Goal: Task Accomplishment & Management: Manage account settings

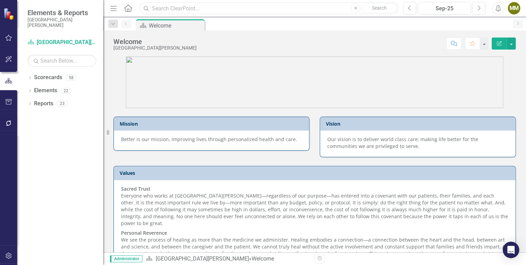
click at [228, 8] on input "text" at bounding box center [268, 8] width 259 height 12
type input "falls"
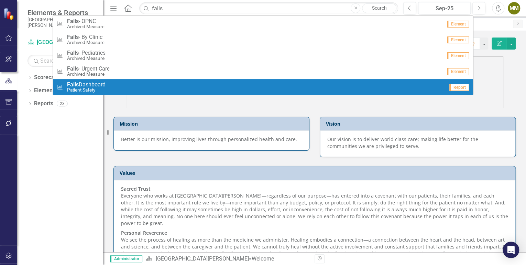
click at [89, 88] on small "Patient Safety" at bounding box center [86, 89] width 39 height 5
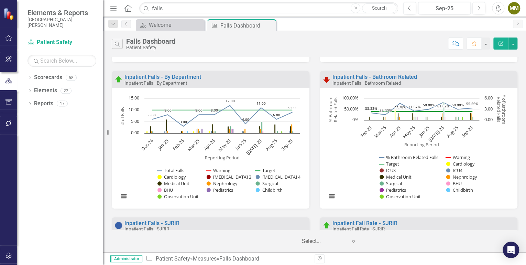
scroll to position [133, 0]
click at [190, 77] on link "Inpatient Falls - By Department" at bounding box center [162, 76] width 77 height 7
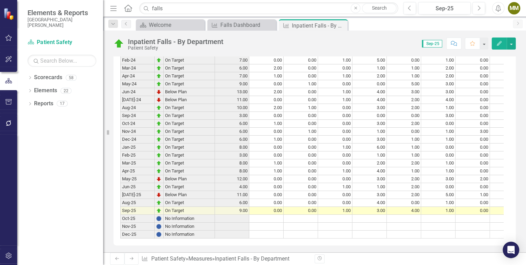
scroll to position [283, 0]
click at [242, 28] on div "Falls Dashboard" at bounding box center [242, 25] width 45 height 9
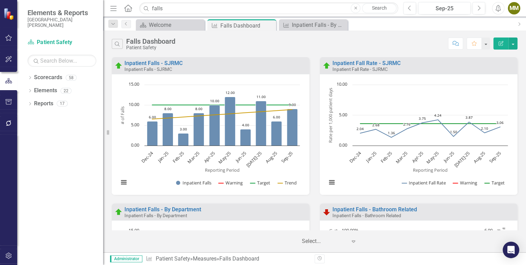
scroll to position [3, 0]
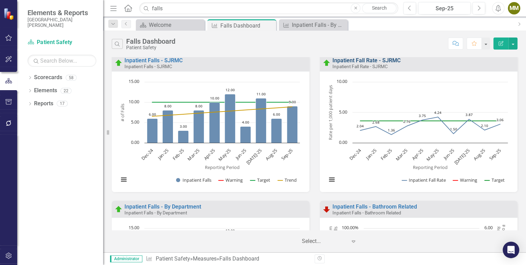
click at [379, 59] on link "Inpatient Fall Rate - SJRMC" at bounding box center [366, 60] width 68 height 7
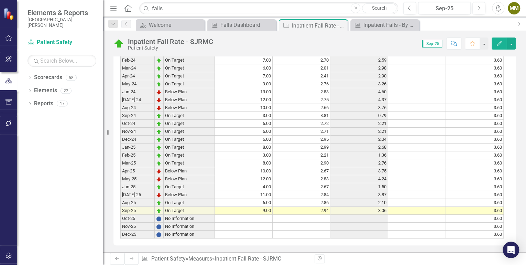
scroll to position [327, 0]
click at [315, 213] on td "2.94" at bounding box center [302, 211] width 58 height 8
click at [321, 205] on td "2.86" at bounding box center [302, 203] width 58 height 8
click at [354, 8] on icon "Close" at bounding box center [355, 8] width 3 height 4
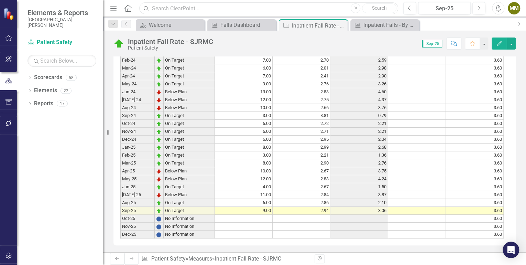
click at [219, 11] on input "text" at bounding box center [268, 8] width 259 height 12
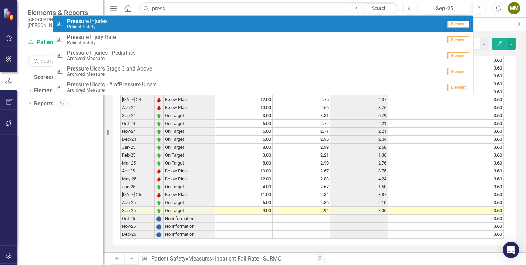
click at [101, 26] on small "Patient Safety" at bounding box center [87, 26] width 41 height 5
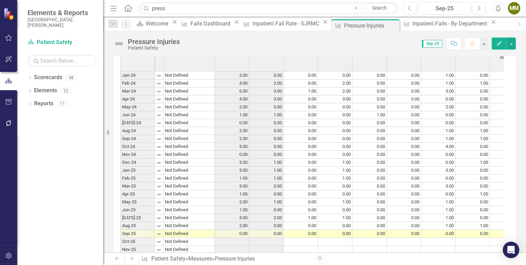
scroll to position [267, 0]
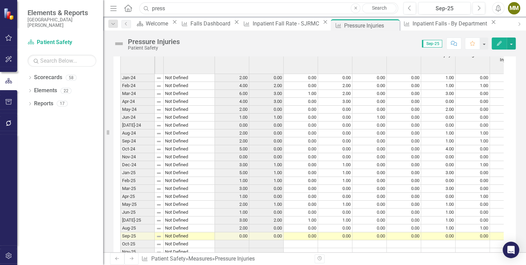
click at [193, 6] on input "press" at bounding box center [268, 8] width 259 height 12
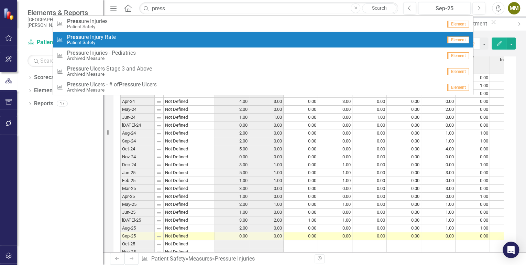
click at [94, 35] on span "Press ure Injury Rate" at bounding box center [91, 37] width 49 height 6
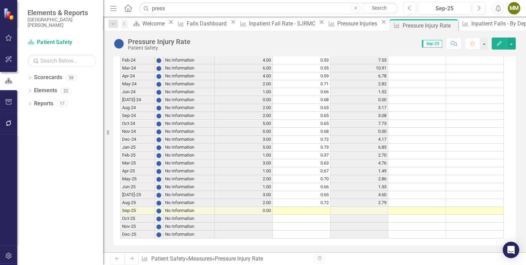
scroll to position [372, 0]
drag, startPoint x: 178, startPoint y: 9, endPoint x: 150, endPoint y: 9, distance: 28.2
click at [150, 9] on div "Search press Close Search" at bounding box center [267, 8] width 259 height 12
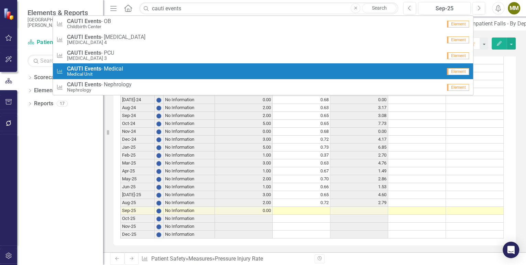
click at [112, 66] on span "CAUTI Events - Medical" at bounding box center [95, 69] width 56 height 6
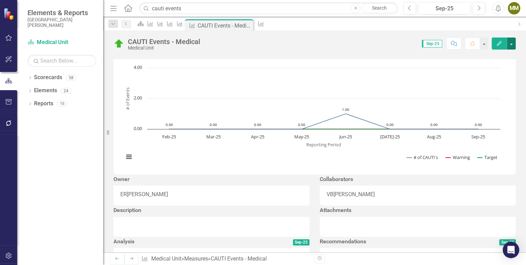
click at [513, 43] on button "button" at bounding box center [511, 43] width 9 height 12
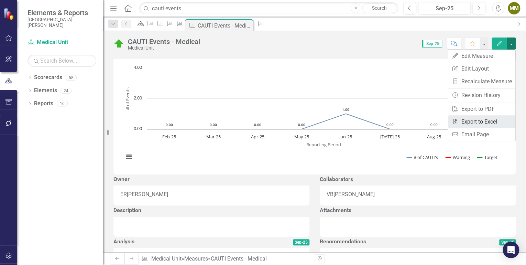
click at [487, 120] on link "Excel Export to Excel" at bounding box center [481, 121] width 67 height 13
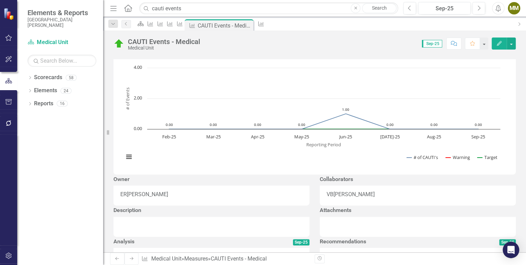
click at [524, 45] on div "CAUTI Events - Medical Medical Unit Score: N/A Sep-25 Completed Comment Favorit…" at bounding box center [314, 41] width 423 height 21
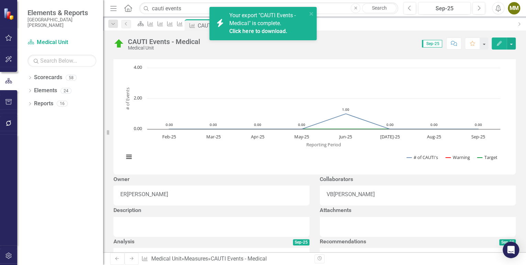
click at [276, 29] on link "Click here to download." at bounding box center [258, 31] width 58 height 7
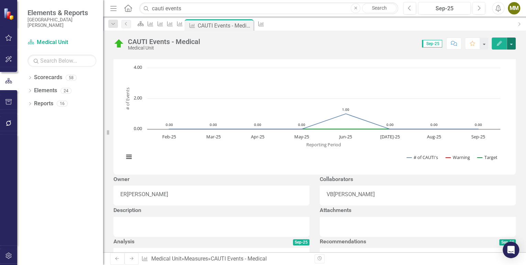
click at [511, 42] on button "button" at bounding box center [511, 43] width 9 height 12
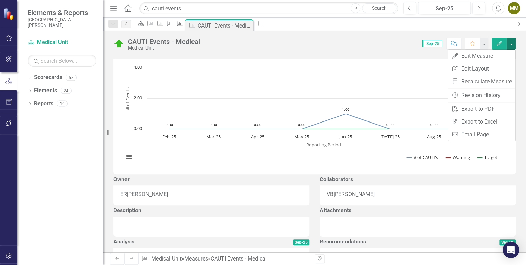
click at [350, 56] on h3 "CAUTI Events - Medical" at bounding box center [314, 53] width 402 height 6
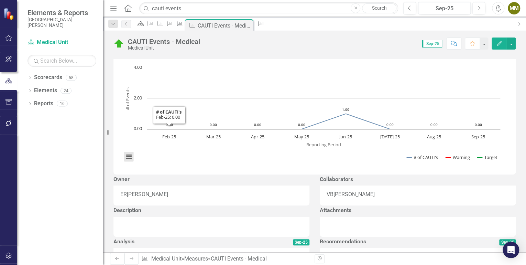
click at [127, 162] on button "View chart menu, Chart" at bounding box center [129, 157] width 10 height 10
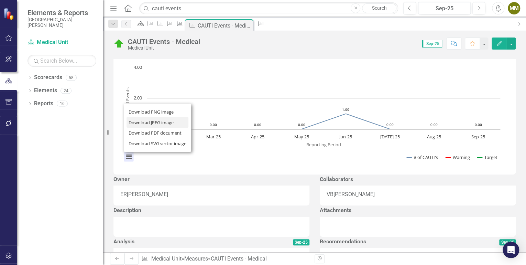
click at [153, 128] on li "Download JPEG image" at bounding box center [158, 122] width 62 height 11
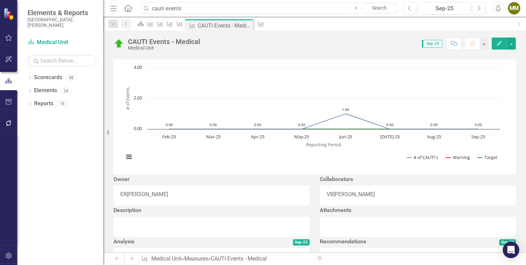
drag, startPoint x: 185, startPoint y: 8, endPoint x: 152, endPoint y: 10, distance: 33.0
click at [152, 10] on input "cauti events" at bounding box center [268, 8] width 259 height 12
type input "c"
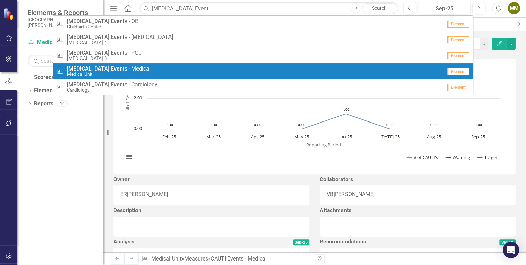
click at [94, 72] on small "Medical Unit" at bounding box center [109, 74] width 84 height 5
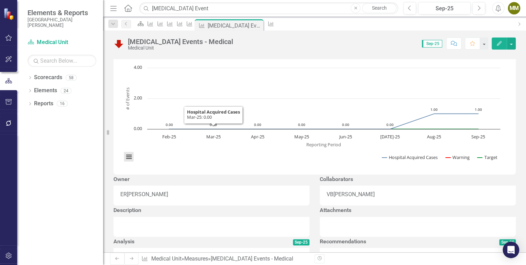
click at [129, 162] on button "View chart menu, Chart" at bounding box center [129, 157] width 10 height 10
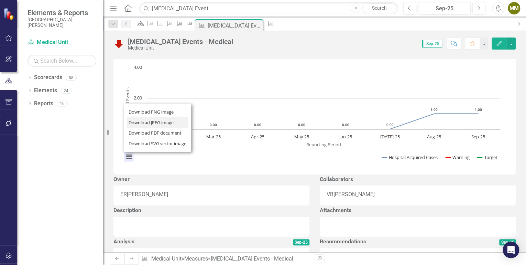
click at [146, 128] on li "Download JPEG image" at bounding box center [158, 122] width 62 height 11
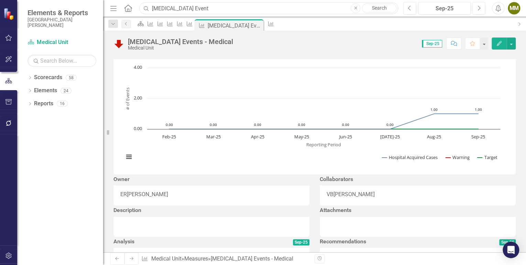
drag, startPoint x: 186, startPoint y: 9, endPoint x: 151, endPoint y: 10, distance: 35.1
click at [151, 10] on input "[MEDICAL_DATA] Event" at bounding box center [268, 8] width 259 height 12
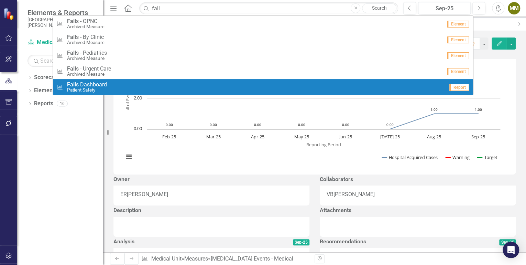
click at [97, 83] on span "Fall s Dashboard" at bounding box center [87, 84] width 40 height 6
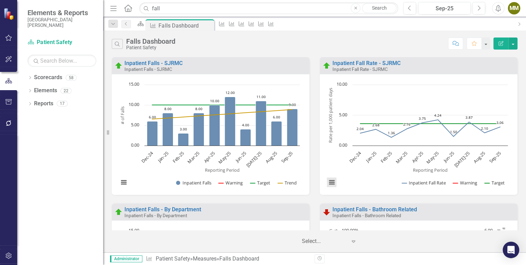
click at [330, 182] on button "View chart menu, Chart" at bounding box center [332, 182] width 10 height 10
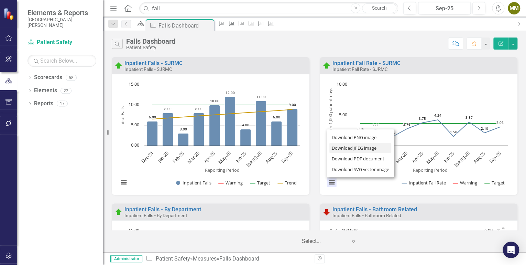
click at [345, 149] on li "Download JPEG image" at bounding box center [360, 148] width 62 height 11
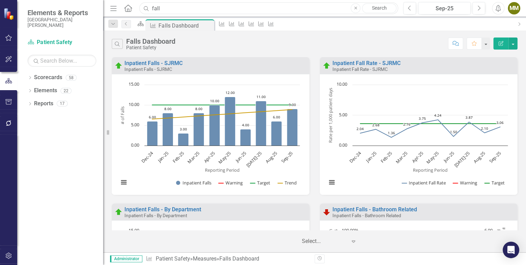
drag, startPoint x: 163, startPoint y: 8, endPoint x: 149, endPoint y: 8, distance: 14.1
click at [149, 8] on div "Search fall Close Search" at bounding box center [267, 8] width 259 height 12
click at [160, 8] on input "fall" at bounding box center [268, 8] width 259 height 12
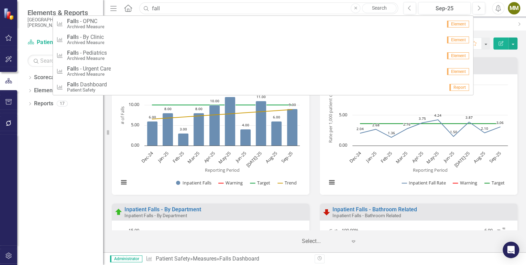
click at [188, 10] on input "fall" at bounding box center [268, 8] width 259 height 12
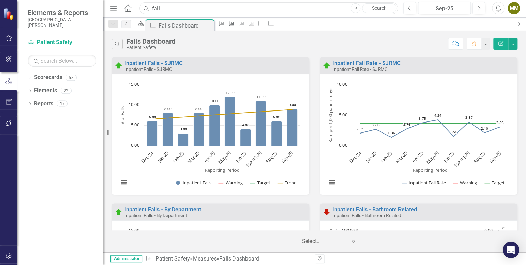
drag, startPoint x: 187, startPoint y: 8, endPoint x: 155, endPoint y: 10, distance: 32.0
click at [155, 10] on input "fall" at bounding box center [268, 8] width 259 height 12
type input "f"
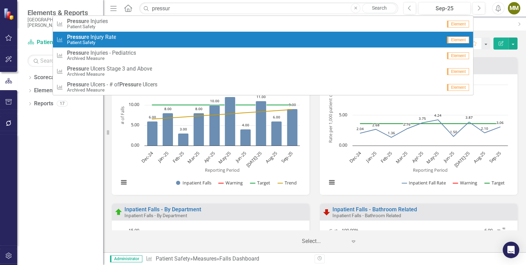
click at [111, 37] on span "Pressur e Injury Rate" at bounding box center [91, 37] width 49 height 6
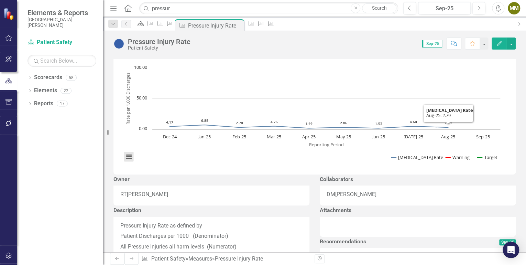
click at [128, 162] on button "View chart menu, Chart" at bounding box center [129, 157] width 10 height 10
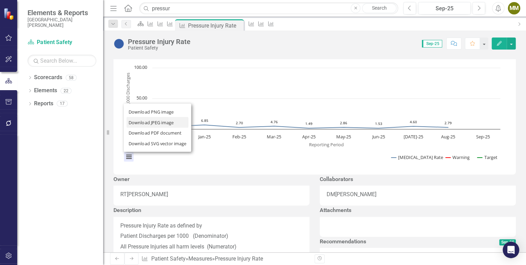
click at [145, 128] on li "Download JPEG image" at bounding box center [158, 122] width 62 height 11
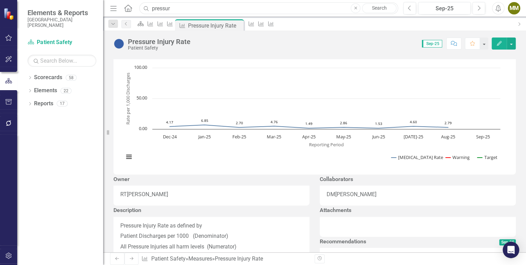
drag, startPoint x: 175, startPoint y: 9, endPoint x: 148, endPoint y: 11, distance: 27.2
click at [148, 11] on div "Search pressur Close Search" at bounding box center [267, 8] width 259 height 12
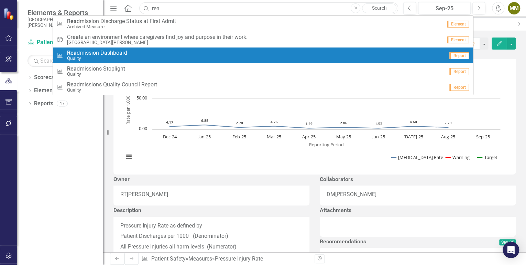
type input "rea"
click at [114, 48] on link "Measure Rea dmission Dashboard Quality Report" at bounding box center [263, 55] width 420 height 16
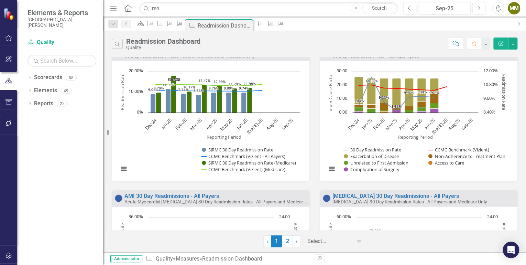
scroll to position [154, 0]
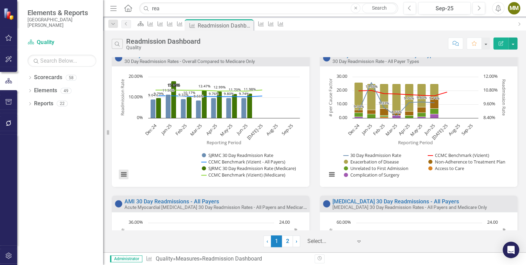
click at [122, 173] on button "View chart menu, Chart" at bounding box center [124, 174] width 10 height 10
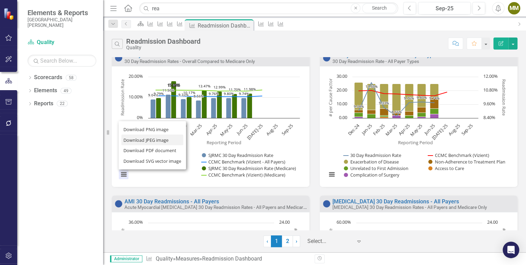
click at [144, 139] on li "Download JPEG image" at bounding box center [152, 139] width 62 height 11
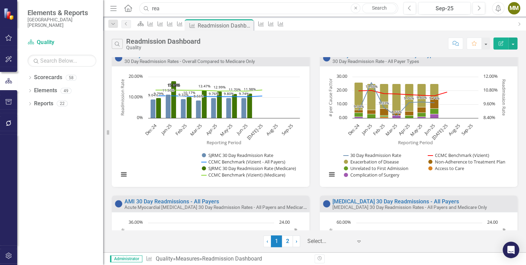
drag, startPoint x: 162, startPoint y: 6, endPoint x: 150, endPoint y: 8, distance: 12.2
click at [150, 8] on input "rea" at bounding box center [268, 8] width 259 height 12
click at [200, 8] on input "rea" at bounding box center [268, 8] width 259 height 12
click at [195, 8] on input "rea" at bounding box center [268, 8] width 259 height 12
click at [153, 9] on input "rea" at bounding box center [268, 8] width 259 height 12
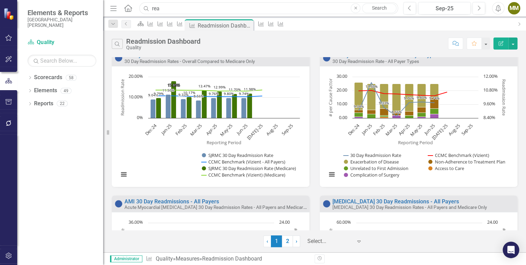
click at [152, 9] on input "rea" at bounding box center [268, 8] width 259 height 12
click at [202, 8] on input "rea" at bounding box center [268, 8] width 259 height 12
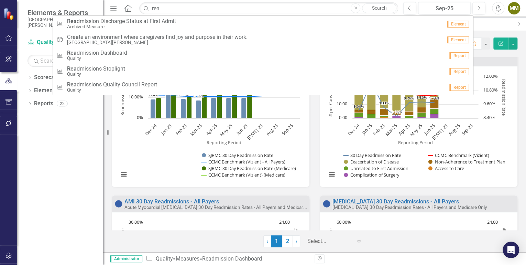
click at [354, 8] on icon "Close" at bounding box center [355, 8] width 3 height 4
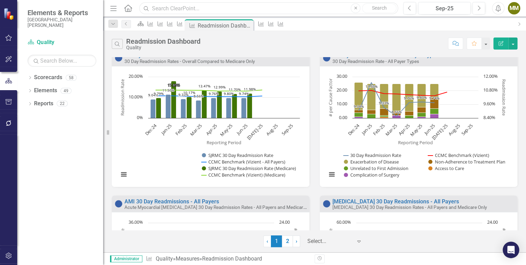
click at [198, 8] on input "text" at bounding box center [268, 8] width 259 height 12
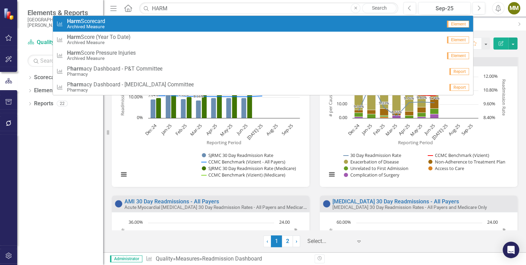
click at [99, 22] on span "Harm Scorecard" at bounding box center [86, 21] width 38 height 6
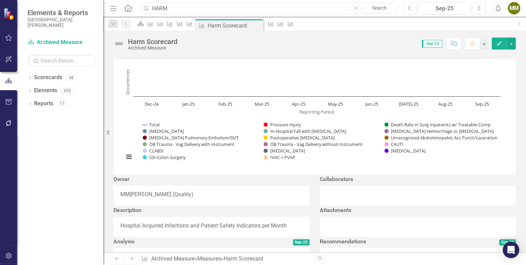
click at [184, 6] on input "HARM" at bounding box center [268, 8] width 259 height 12
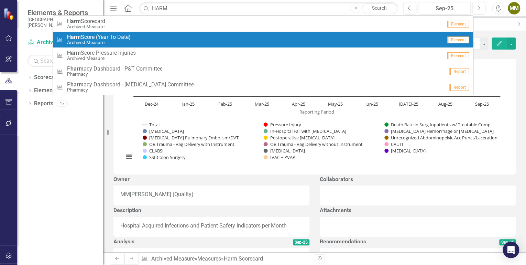
click at [121, 41] on small "Archived Measure" at bounding box center [99, 42] width 64 height 5
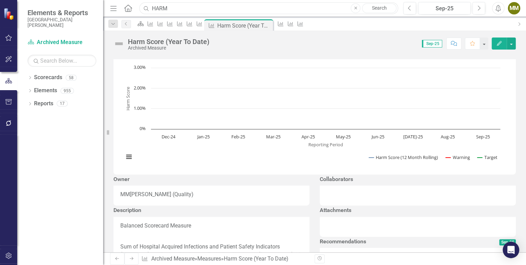
drag, startPoint x: 180, startPoint y: 9, endPoint x: 153, endPoint y: 8, distance: 26.8
click at [153, 8] on input "HARM" at bounding box center [268, 8] width 259 height 12
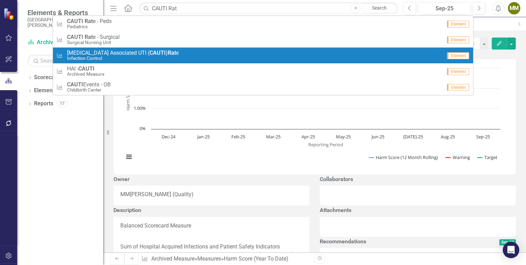
click at [121, 53] on span "[MEDICAL_DATA] Associated UTI ( CAUTI ) Rat e" at bounding box center [123, 53] width 112 height 6
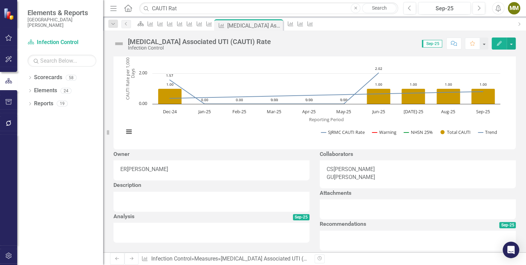
scroll to position [24, 0]
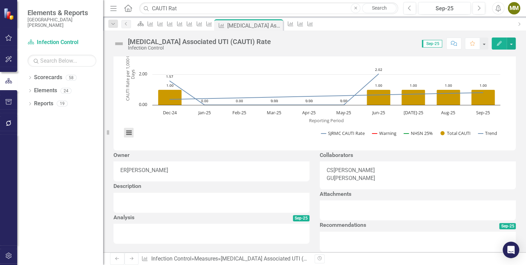
click at [127, 138] on button "View chart menu, Chart" at bounding box center [129, 133] width 10 height 10
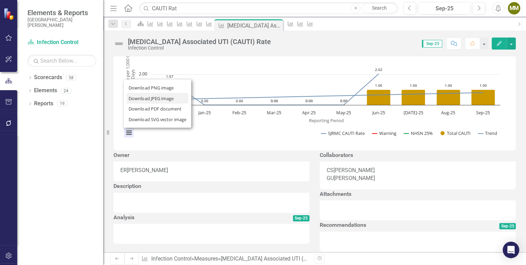
click at [149, 103] on li "Download JPEG image" at bounding box center [158, 98] width 62 height 11
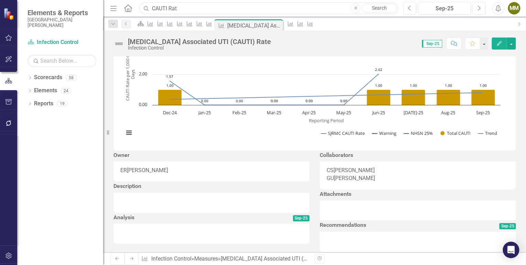
click at [166, 7] on input "CAUTI Rat" at bounding box center [268, 8] width 259 height 12
drag, startPoint x: 167, startPoint y: 7, endPoint x: 151, endPoint y: 8, distance: 16.2
click at [151, 8] on input "CAUTI Rat" at bounding box center [268, 8] width 259 height 12
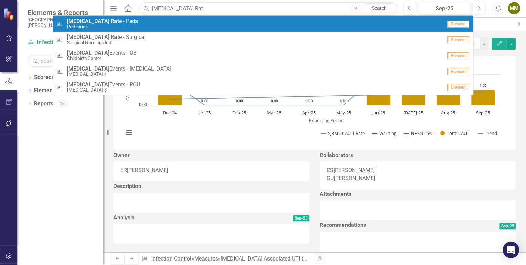
click at [186, 6] on input "[MEDICAL_DATA] Rat" at bounding box center [268, 8] width 259 height 12
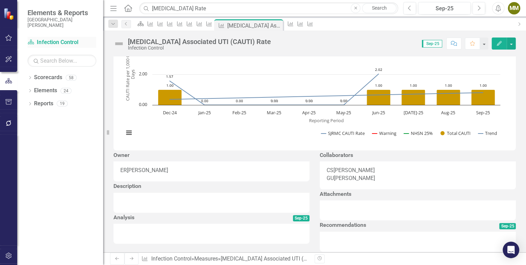
click at [43, 41] on link "Scorecard Infection Control" at bounding box center [62, 43] width 69 height 8
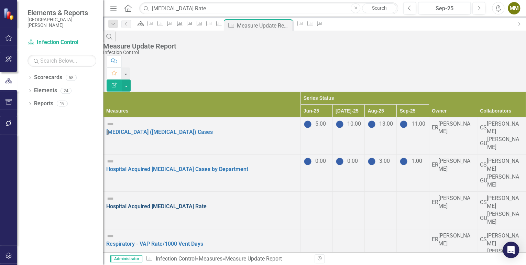
click at [185, 203] on link "Hospital Acquired [MEDICAL_DATA] Rate" at bounding box center [156, 206] width 100 height 7
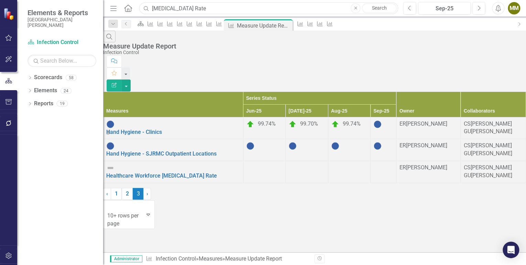
drag, startPoint x: 179, startPoint y: 8, endPoint x: 152, endPoint y: 9, distance: 27.2
click at [152, 9] on input "[MEDICAL_DATA] Rate" at bounding box center [268, 8] width 259 height 12
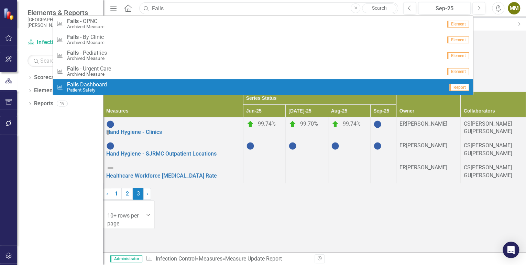
type input "Falls"
click at [88, 85] on span "Falls D a s h b o a r d" at bounding box center [87, 84] width 40 height 6
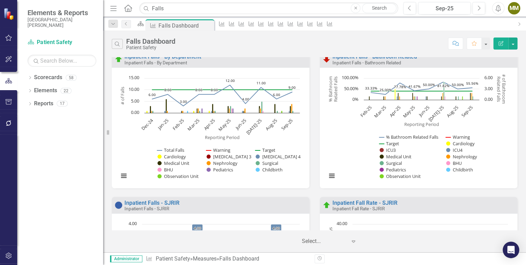
scroll to position [136, 0]
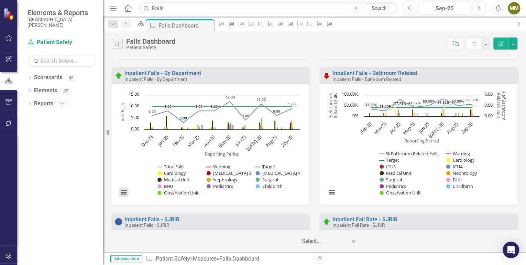
click at [123, 190] on button "View chart menu, Chart" at bounding box center [124, 192] width 10 height 10
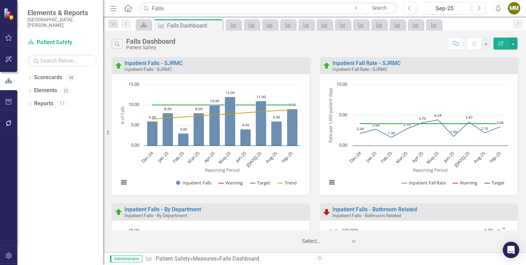
scroll to position [136, 0]
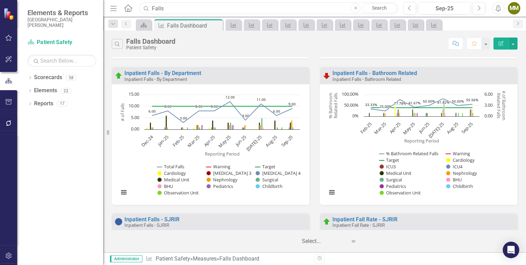
drag, startPoint x: 166, startPoint y: 9, endPoint x: 149, endPoint y: 10, distance: 17.6
click at [149, 10] on div "Search Falls Close Search" at bounding box center [267, 8] width 259 height 12
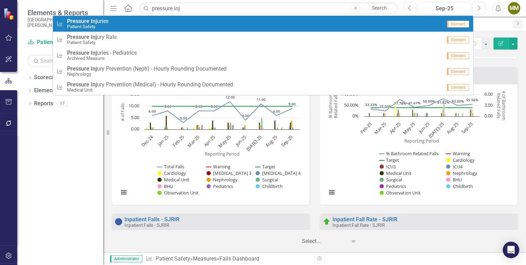
click at [83, 21] on strong "Pressure" at bounding box center [78, 21] width 22 height 7
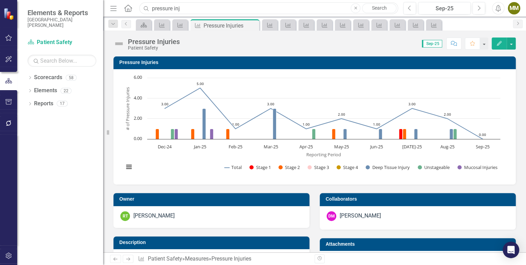
drag, startPoint x: 190, startPoint y: 9, endPoint x: 186, endPoint y: 9, distance: 4.1
click at [186, 9] on input "pressure inj" at bounding box center [268, 8] width 259 height 12
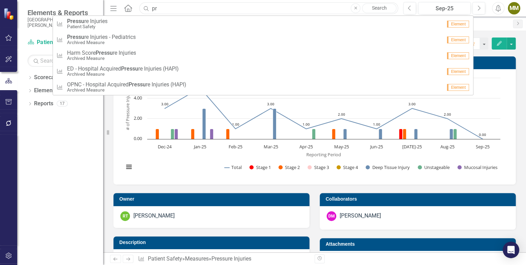
type input "p"
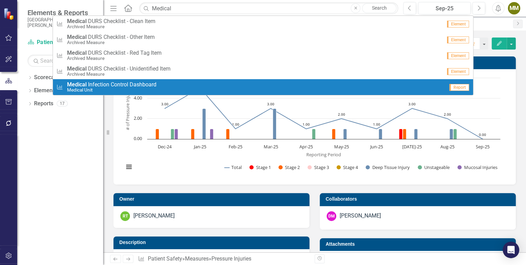
click at [127, 87] on span "Medical I n f e c t i o n C o n t r o l D a s h b o a r d" at bounding box center [111, 84] width 89 height 6
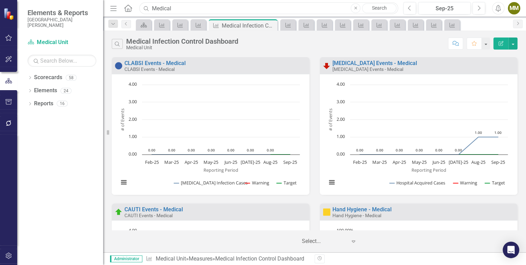
click at [183, 9] on input "Medical" at bounding box center [268, 8] width 259 height 12
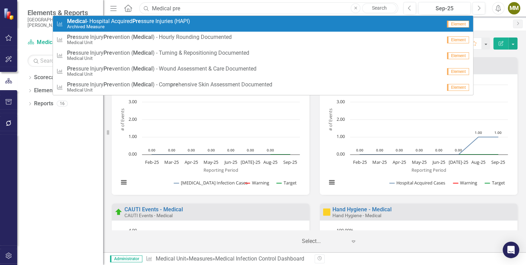
type input "Medical pre"
click at [150, 21] on span "Medical - Hospital Acquired Pre ssure Injuries (HAPI)" at bounding box center [128, 21] width 123 height 6
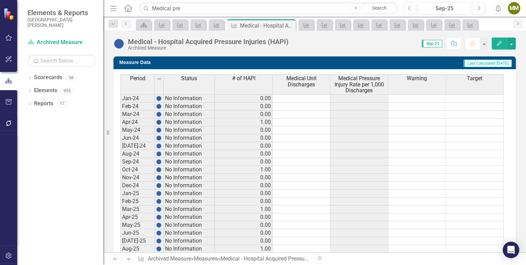
scroll to position [261, 0]
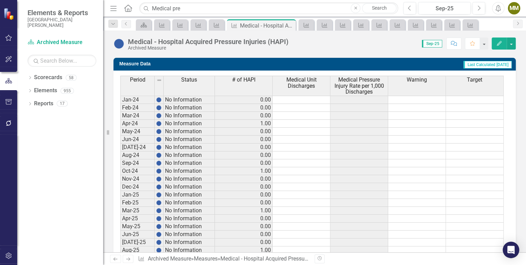
click at [312, 102] on td at bounding box center [302, 100] width 58 height 8
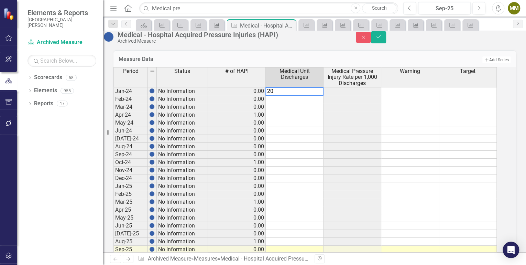
type textarea "200"
type textarea "158"
type textarea "159"
type textarea "165"
type textarea "167"
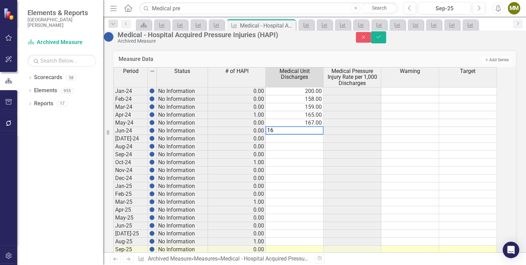
type textarea "160"
type textarea "159"
type textarea "149"
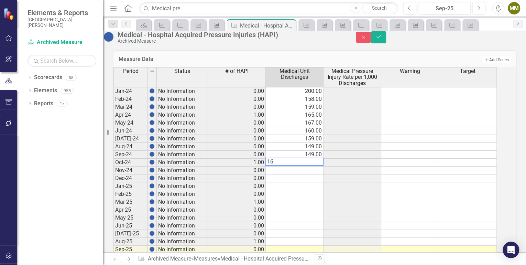
type textarea "167"
type textarea "190"
type textarea "203"
click at [318, 190] on td at bounding box center [295, 186] width 58 height 8
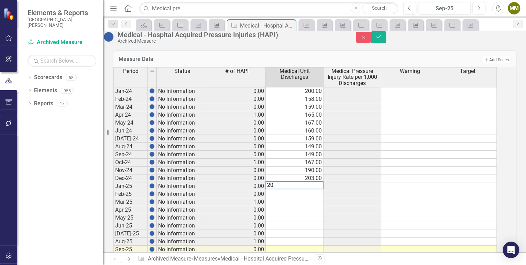
type textarea "205"
type textarea "203"
type textarea "221"
type textarea "200"
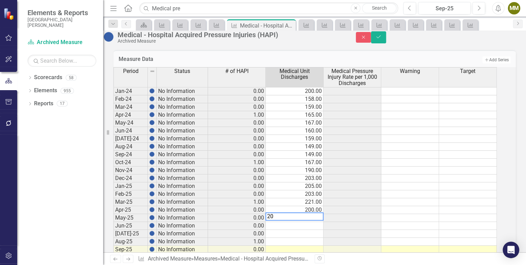
type textarea "203"
type textarea "181"
type textarea "172"
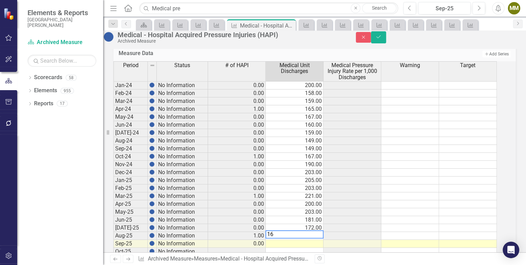
type textarea "167"
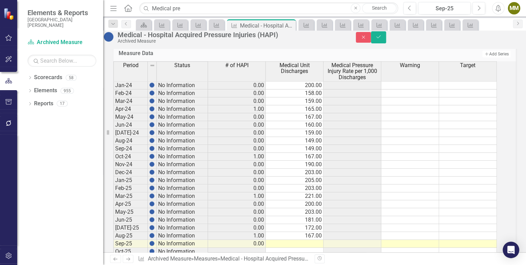
scroll to position [318, 0]
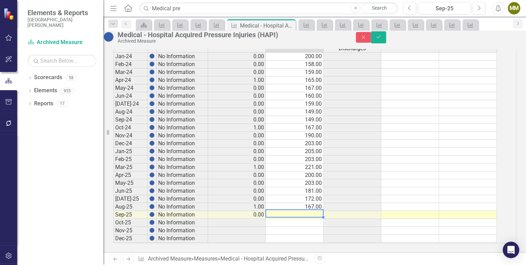
click at [306, 211] on td at bounding box center [295, 215] width 58 height 8
type textarea "199"
click at [382, 38] on icon "Save" at bounding box center [378, 36] width 6 height 5
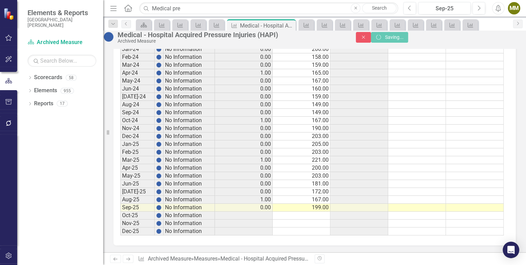
scroll to position [314, 0]
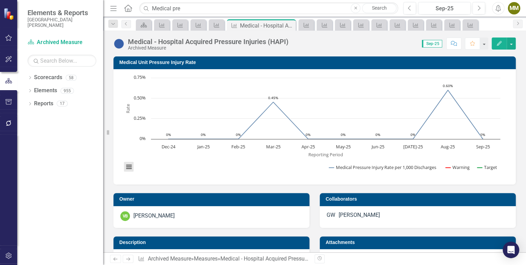
click at [127, 165] on button "View chart menu, Chart" at bounding box center [129, 167] width 10 height 10
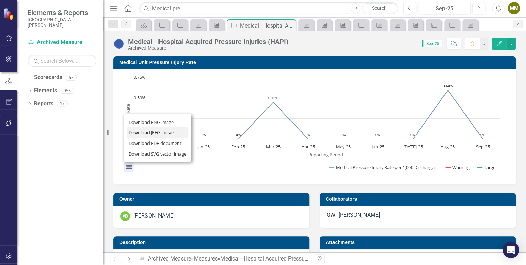
click at [151, 133] on li "Download JPEG image" at bounding box center [158, 132] width 62 height 11
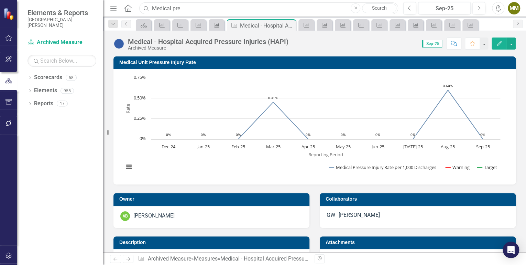
click at [190, 10] on input "Medical pre" at bounding box center [268, 8] width 259 height 12
drag, startPoint x: 189, startPoint y: 10, endPoint x: 174, endPoint y: 10, distance: 15.8
click at [174, 10] on input "Medical pre" at bounding box center [268, 8] width 259 height 12
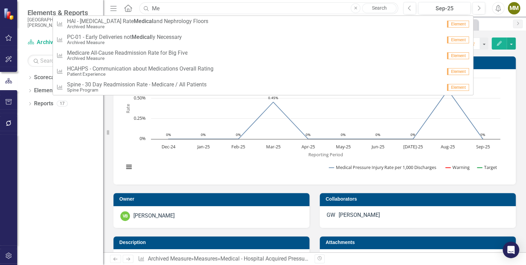
type input "M"
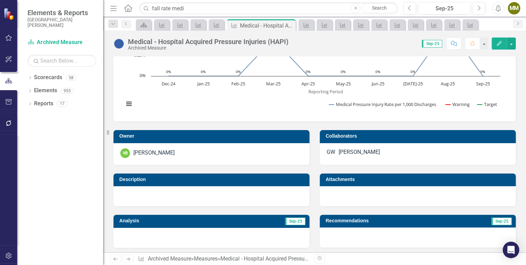
scroll to position [0, 0]
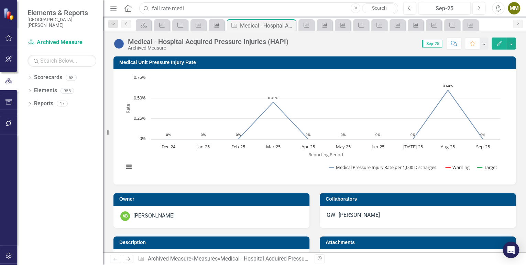
drag, startPoint x: 186, startPoint y: 8, endPoint x: 159, endPoint y: 10, distance: 26.9
click at [159, 10] on input "fall rate medi" at bounding box center [268, 8] width 259 height 12
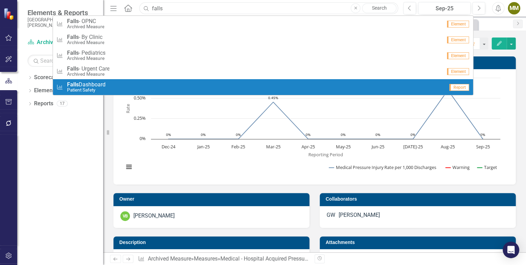
type input "falls"
click at [92, 84] on span "Falls Dashboard" at bounding box center [86, 84] width 39 height 6
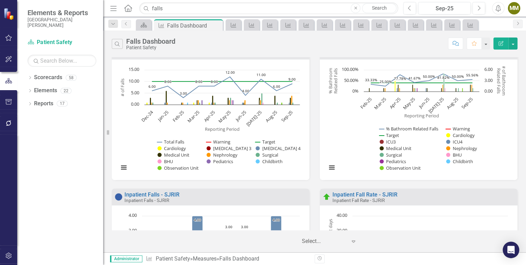
scroll to position [120, 0]
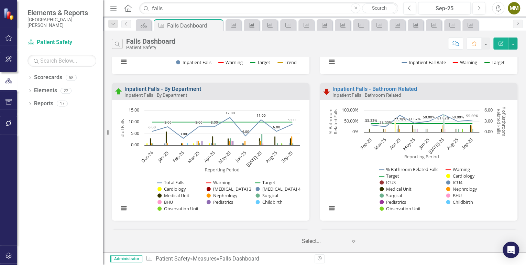
click at [183, 88] on link "Inpatient Falls - By Department" at bounding box center [162, 89] width 77 height 7
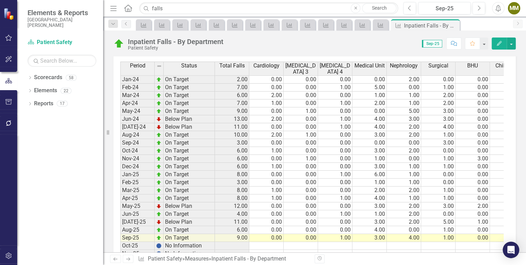
scroll to position [279, 0]
